Goal: Navigation & Orientation: Find specific page/section

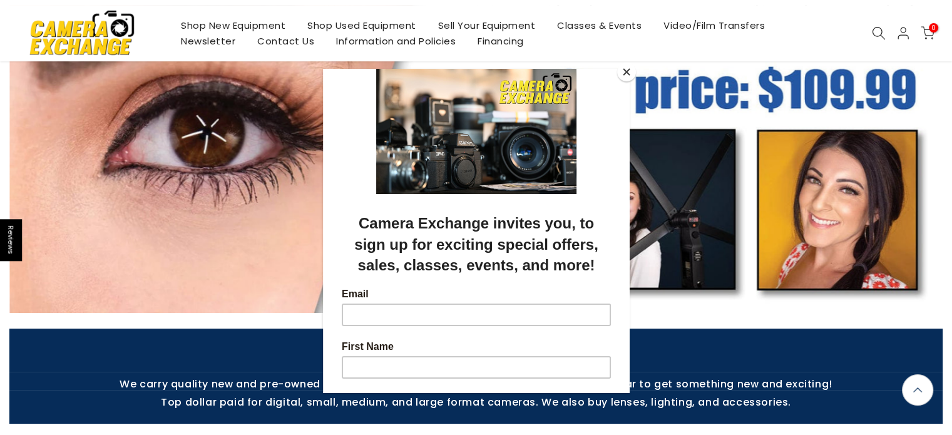
scroll to position [188, 0]
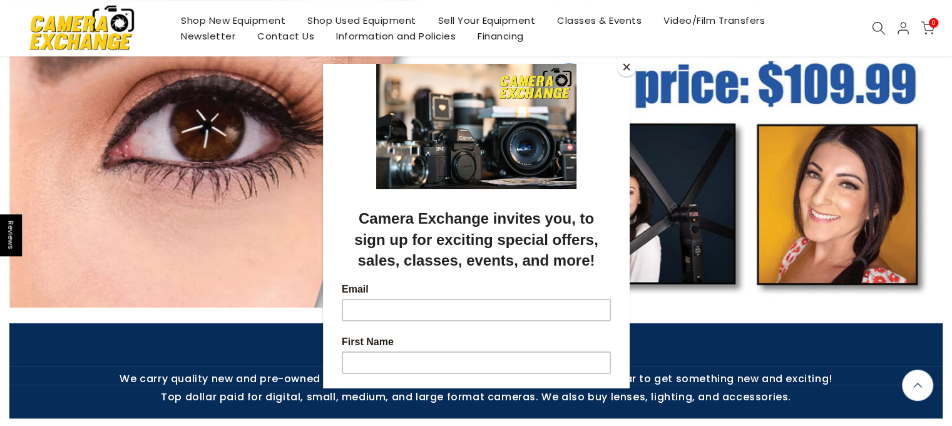
click at [624, 61] on button "Close" at bounding box center [626, 67] width 19 height 19
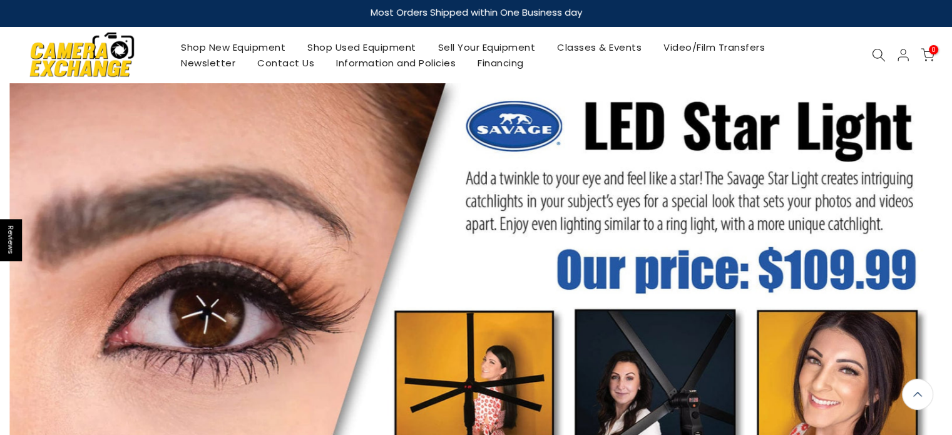
scroll to position [0, 0]
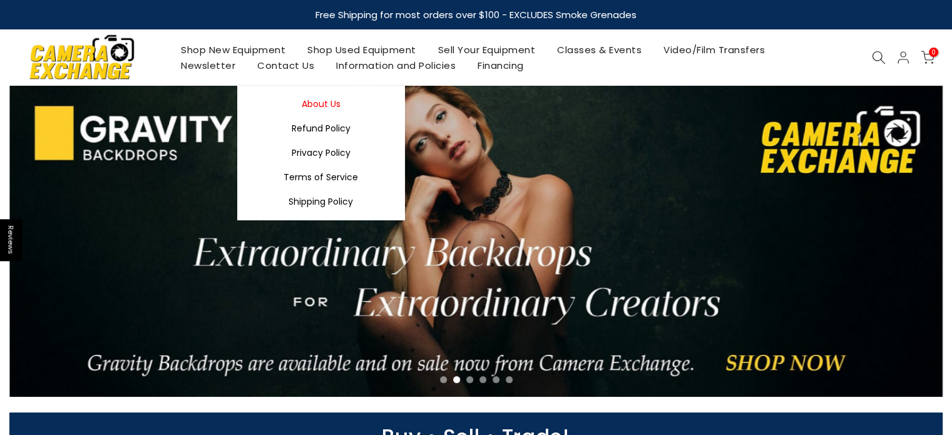
click at [322, 103] on link "About Us" at bounding box center [321, 104] width 168 height 24
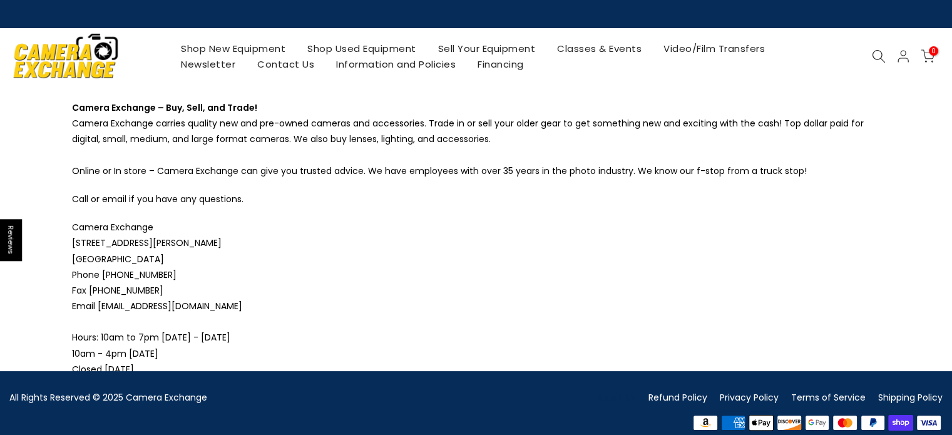
click at [361, 47] on link "Shop Used Equipment" at bounding box center [362, 49] width 131 height 16
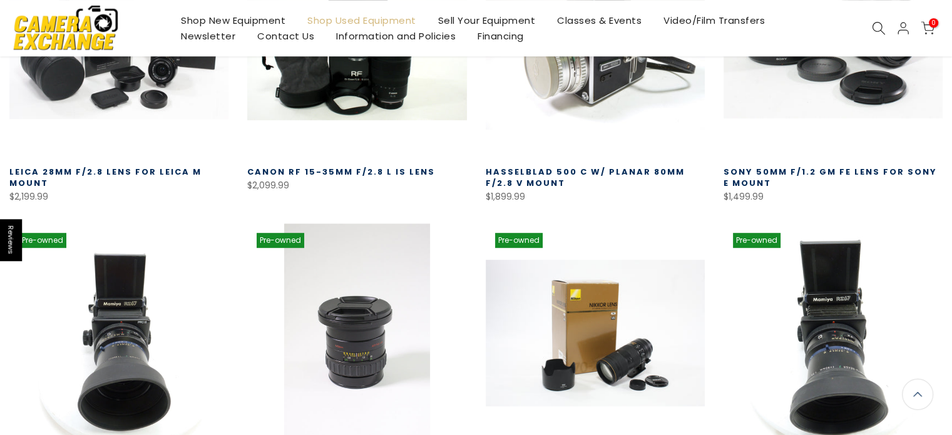
scroll to position [644, 0]
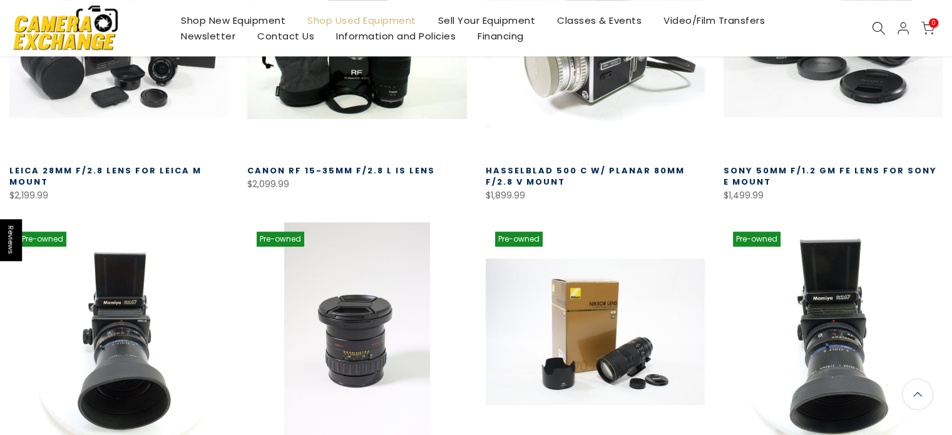
click at [527, 18] on link "Sell Your Equipment" at bounding box center [487, 21] width 120 height 16
